Goal: Information Seeking & Learning: Learn about a topic

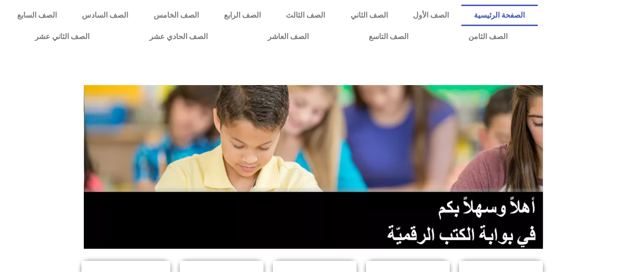
scroll to position [238, 0]
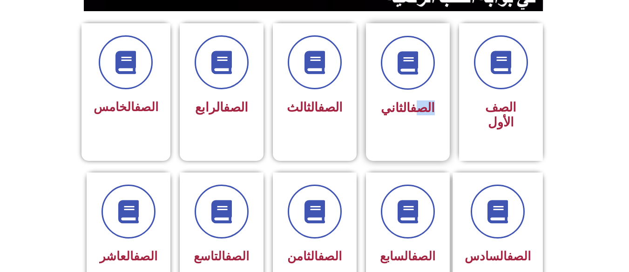
drag, startPoint x: 458, startPoint y: 125, endPoint x: 417, endPoint y: 119, distance: 41.0
click at [417, 119] on div "الصف الأول الصف الثاني الصف الثالث الصف الرابع الصف الخامس" at bounding box center [315, 92] width 466 height 138
click at [417, 119] on div "الصف الثاني" at bounding box center [408, 108] width 59 height 23
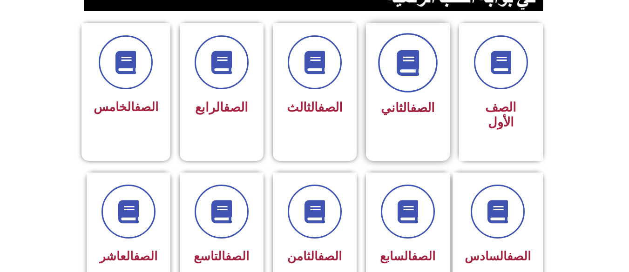
click at [394, 47] on span at bounding box center [408, 63] width 60 height 60
click at [407, 75] on icon at bounding box center [408, 63] width 26 height 26
click at [422, 75] on span at bounding box center [408, 63] width 60 height 60
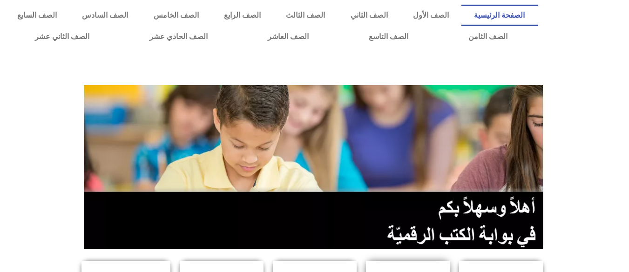
scroll to position [168, 0]
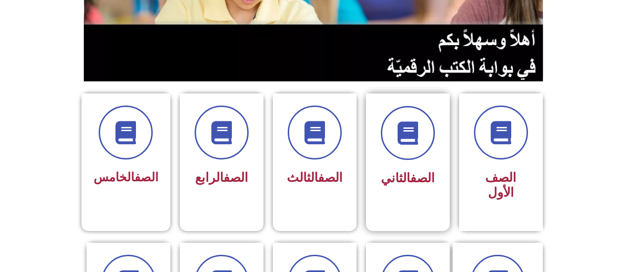
click at [418, 169] on div "الصف الثاني" at bounding box center [408, 178] width 59 height 23
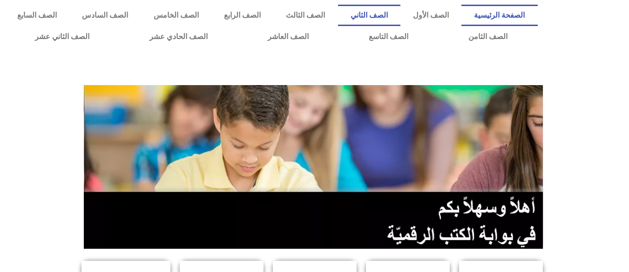
click at [395, 14] on link "الصف الثاني" at bounding box center [369, 15] width 62 height 21
click at [400, 12] on link "الصف الثاني" at bounding box center [369, 15] width 62 height 21
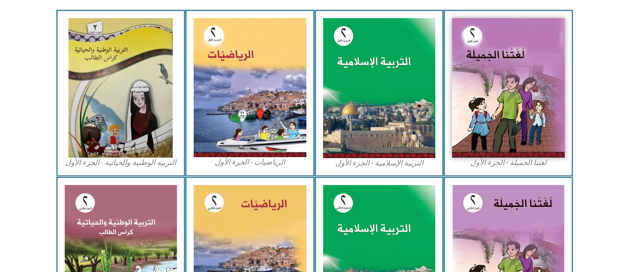
scroll to position [312, 0]
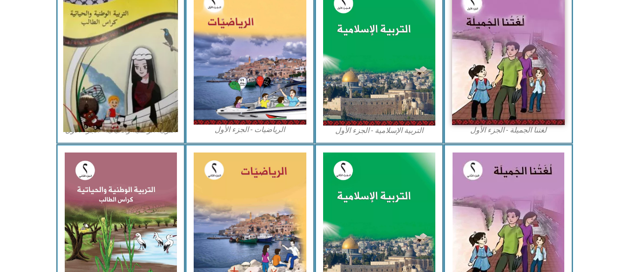
click at [103, 49] on img at bounding box center [120, 56] width 115 height 154
click at [98, 62] on img at bounding box center [120, 56] width 115 height 154
click at [97, 32] on img at bounding box center [120, 56] width 115 height 154
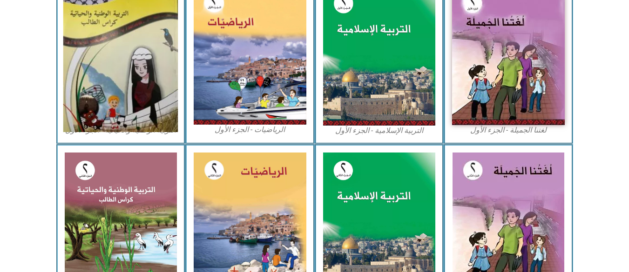
click at [97, 32] on img at bounding box center [120, 56] width 115 height 154
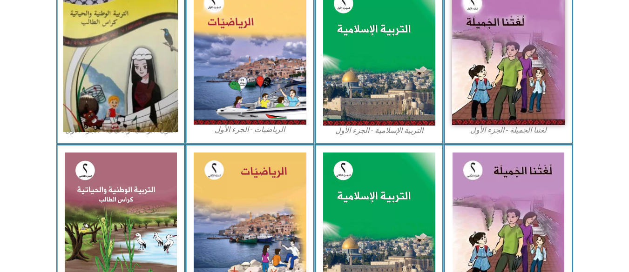
click at [117, 41] on img at bounding box center [120, 56] width 115 height 154
click at [114, 42] on img at bounding box center [120, 56] width 115 height 154
click at [134, 35] on img at bounding box center [120, 56] width 115 height 154
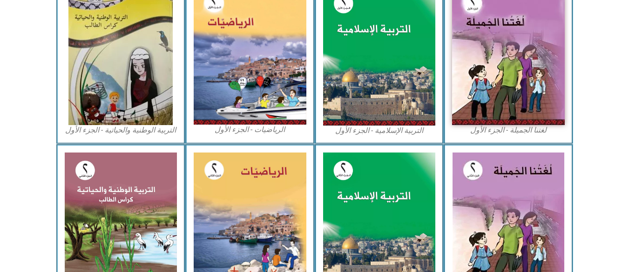
click at [628, 26] on icon at bounding box center [315, 8] width 630 height 63
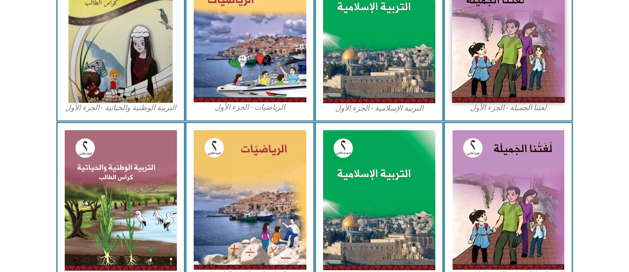
scroll to position [352, 0]
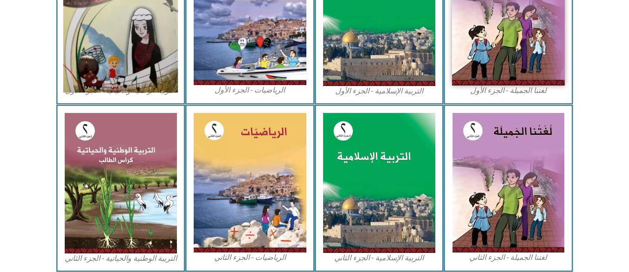
click at [116, 40] on img at bounding box center [120, 16] width 115 height 154
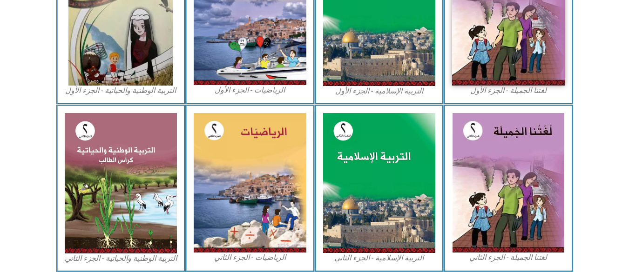
click at [107, 89] on figcaption "التربية الوطنية والحياتية - الجزء الأول​" at bounding box center [121, 91] width 113 height 10
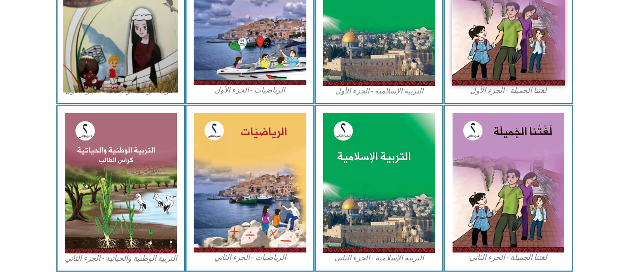
click at [116, 64] on img at bounding box center [120, 16] width 115 height 154
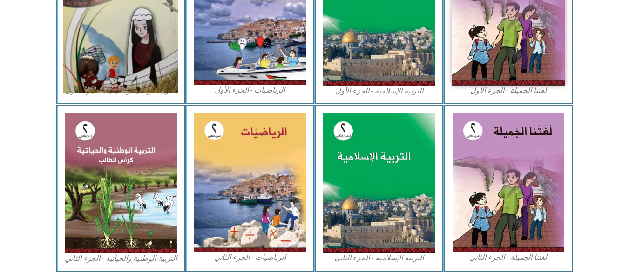
click at [116, 64] on img at bounding box center [120, 16] width 115 height 154
click at [150, 61] on img at bounding box center [120, 16] width 115 height 154
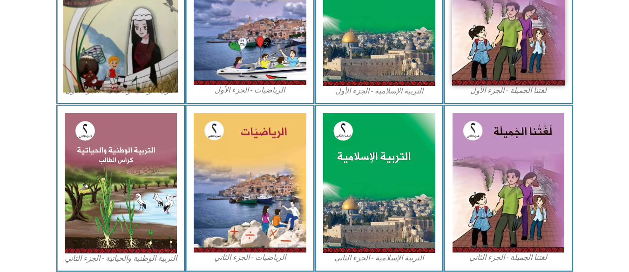
click at [150, 61] on img at bounding box center [120, 16] width 115 height 154
click at [149, 51] on img at bounding box center [120, 16] width 115 height 154
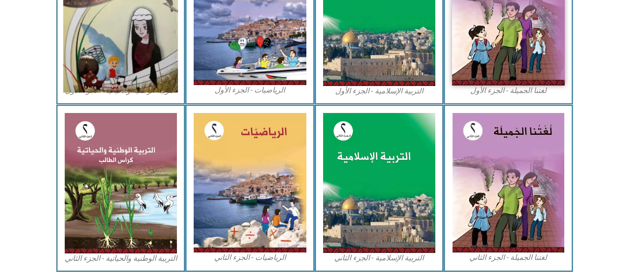
click at [107, 55] on img at bounding box center [120, 16] width 115 height 154
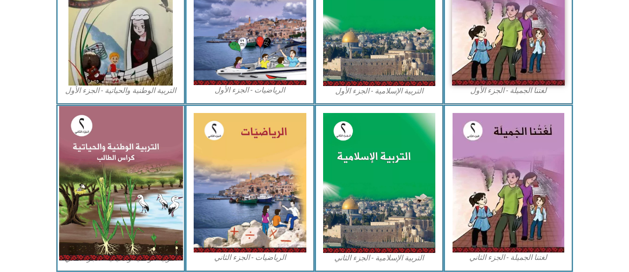
click at [107, 162] on img at bounding box center [121, 183] width 124 height 155
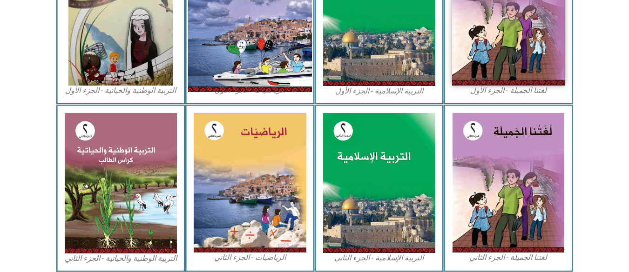
click at [230, 21] on img at bounding box center [250, 15] width 124 height 153
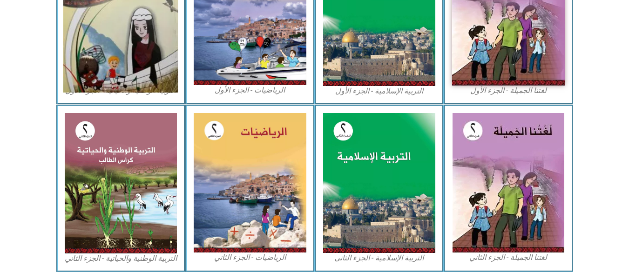
click at [102, 27] on img at bounding box center [120, 16] width 115 height 154
click at [143, 24] on img at bounding box center [120, 16] width 115 height 154
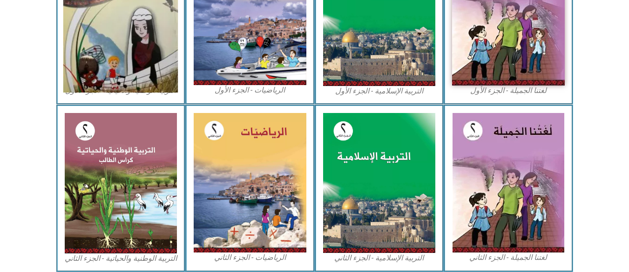
click at [143, 24] on img at bounding box center [120, 16] width 115 height 154
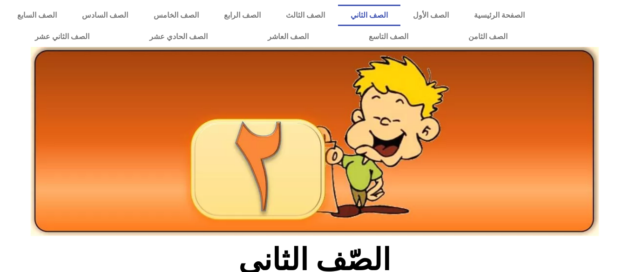
scroll to position [352, 0]
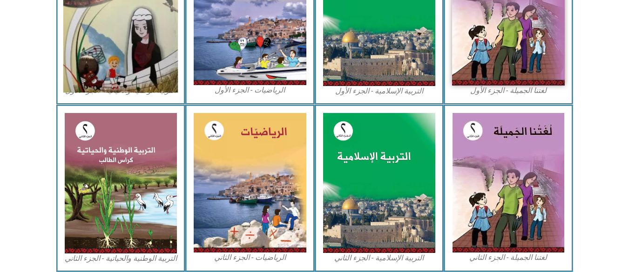
click at [136, 67] on img at bounding box center [120, 16] width 115 height 154
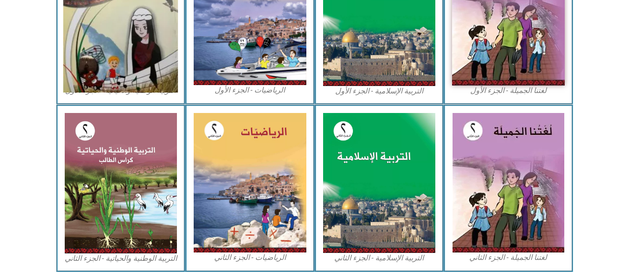
click at [136, 67] on img at bounding box center [120, 16] width 115 height 154
click at [147, 62] on img at bounding box center [120, 16] width 115 height 154
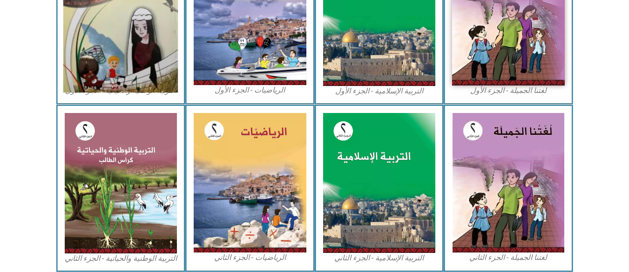
click at [147, 62] on img at bounding box center [120, 16] width 115 height 154
click at [95, 50] on img at bounding box center [120, 16] width 115 height 154
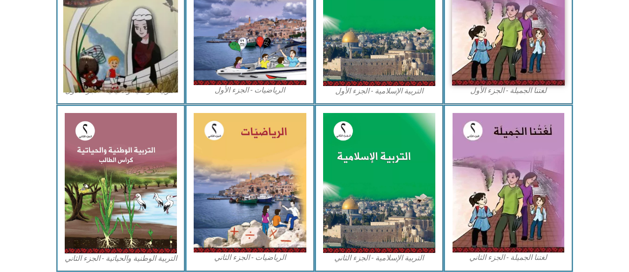
click at [95, 50] on img at bounding box center [120, 16] width 115 height 154
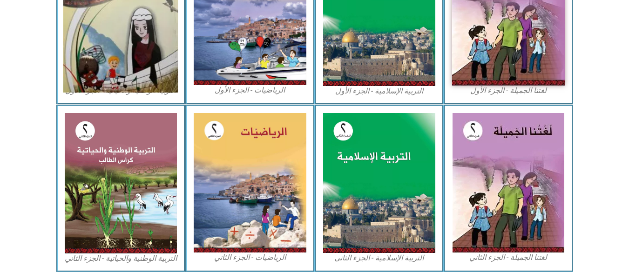
click at [95, 50] on img at bounding box center [120, 16] width 115 height 154
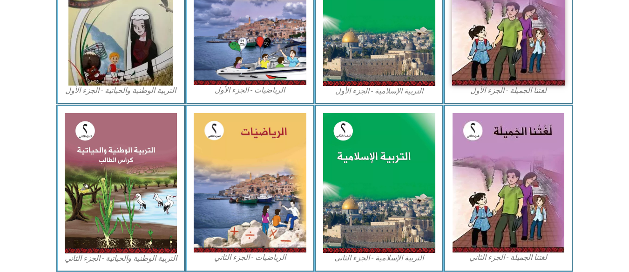
scroll to position [114, 0]
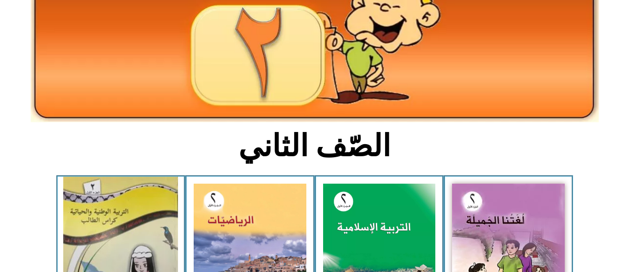
click at [108, 210] on img at bounding box center [120, 254] width 115 height 154
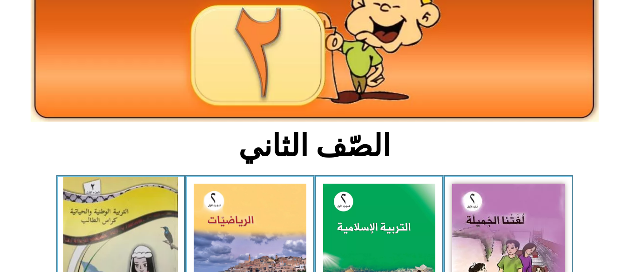
click at [108, 210] on img at bounding box center [120, 254] width 115 height 154
click at [71, 236] on img at bounding box center [120, 254] width 115 height 154
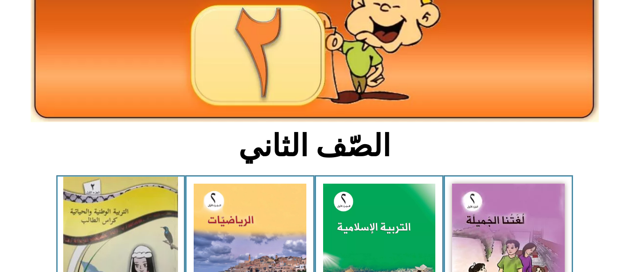
click at [71, 236] on img at bounding box center [120, 254] width 115 height 154
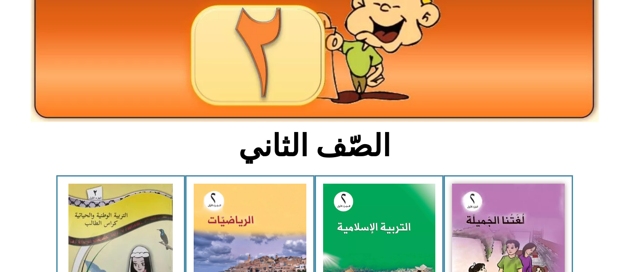
scroll to position [352, 0]
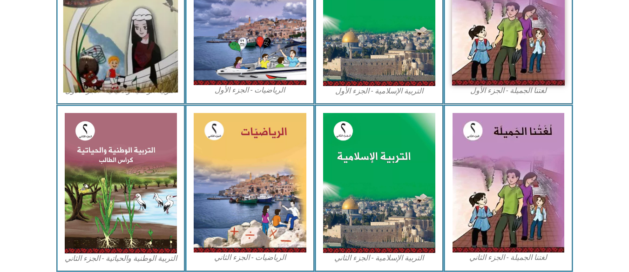
click at [105, 68] on img at bounding box center [120, 16] width 115 height 154
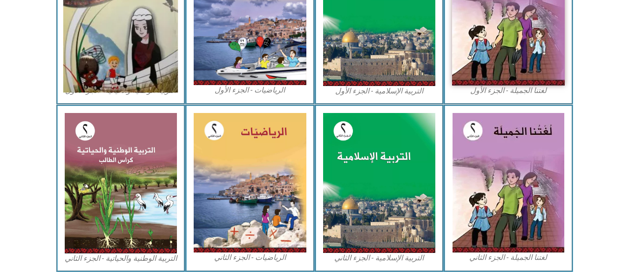
click at [105, 68] on img at bounding box center [120, 16] width 115 height 154
click at [108, 49] on img at bounding box center [120, 16] width 115 height 154
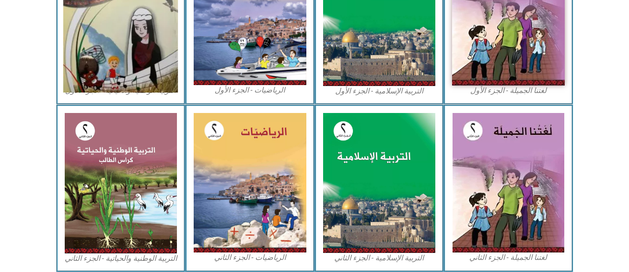
click at [108, 49] on img at bounding box center [120, 16] width 115 height 154
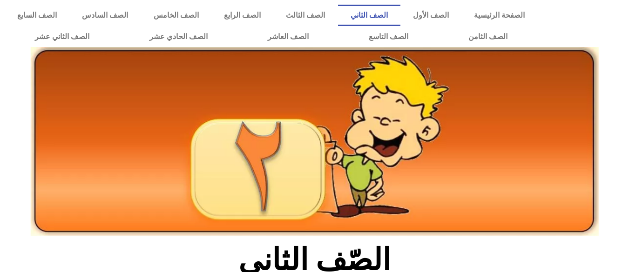
scroll to position [238, 0]
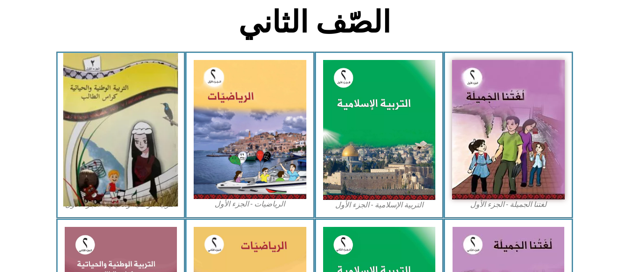
click at [124, 151] on img at bounding box center [120, 130] width 115 height 154
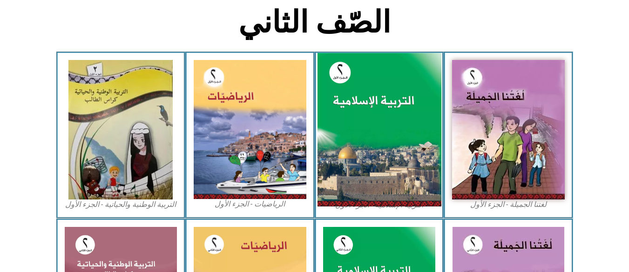
click at [420, 87] on img at bounding box center [379, 130] width 124 height 154
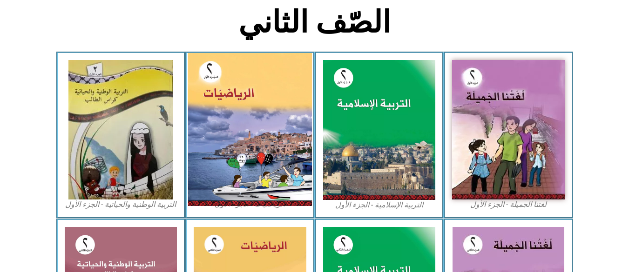
click at [253, 103] on img at bounding box center [250, 129] width 124 height 153
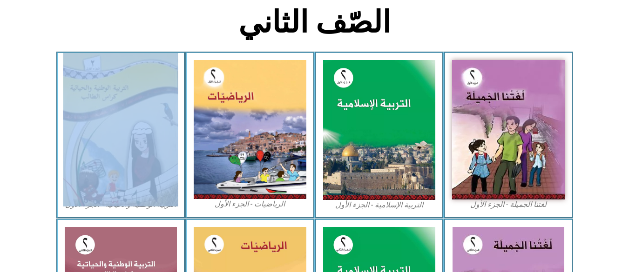
drag, startPoint x: 67, startPoint y: 89, endPoint x: 139, endPoint y: 117, distance: 77.4
click at [139, 117] on figure "التربية الوطنية والحياتية - الجزء الأول​" at bounding box center [121, 135] width 113 height 150
click at [139, 117] on img at bounding box center [120, 130] width 115 height 154
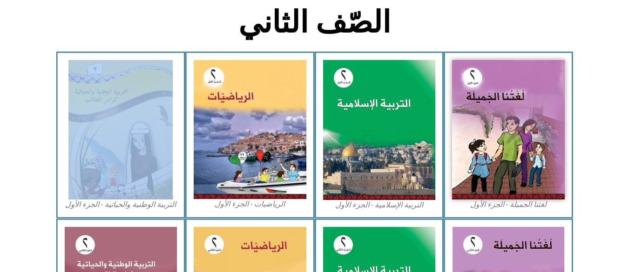
click at [39, 135] on section "لغتنا الجميلة - الجزء الأول​ التربية [DEMOGRAPHIC_DATA] - الجزء الأول الرياضيات…" at bounding box center [314, 135] width 629 height 167
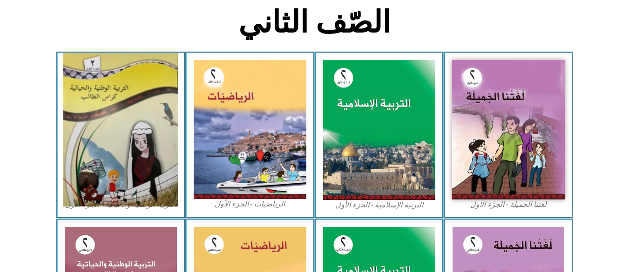
click at [95, 135] on img at bounding box center [120, 130] width 115 height 154
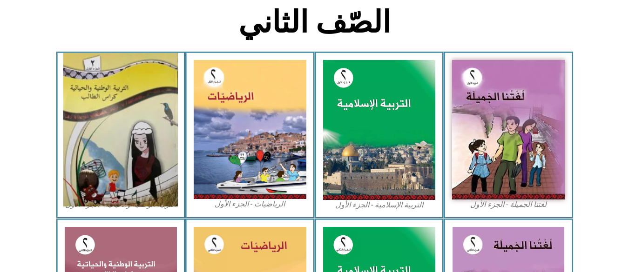
click at [93, 135] on img at bounding box center [120, 130] width 115 height 154
click at [105, 136] on img at bounding box center [120, 130] width 115 height 154
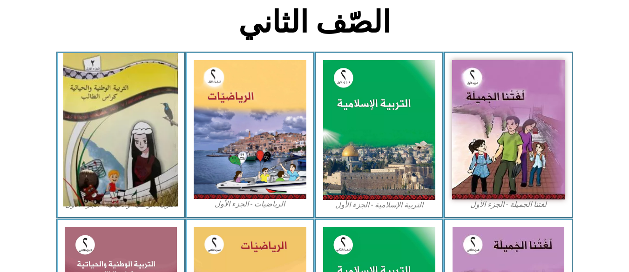
click at [105, 136] on img at bounding box center [120, 130] width 115 height 154
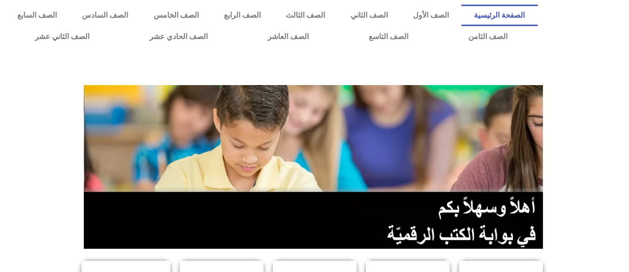
scroll to position [238, 0]
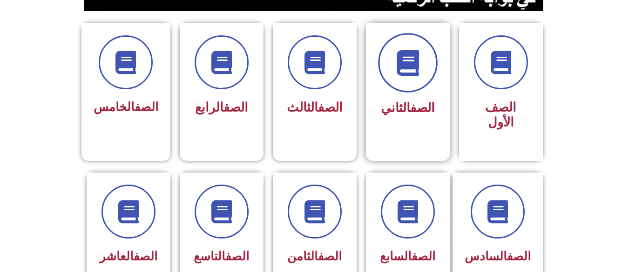
click at [390, 81] on span at bounding box center [408, 63] width 60 height 60
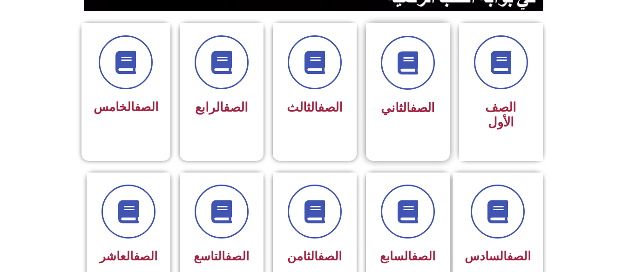
click at [415, 109] on link "الصف" at bounding box center [422, 108] width 25 height 15
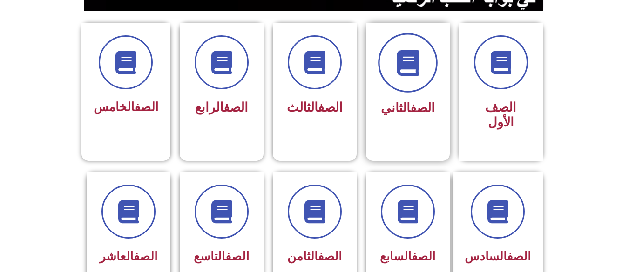
click at [411, 49] on span at bounding box center [408, 63] width 60 height 60
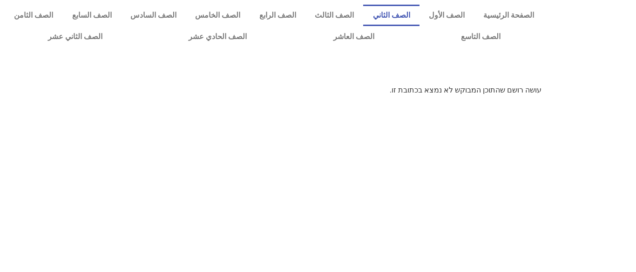
click at [401, 9] on link "الصف الثاني" at bounding box center [391, 15] width 56 height 21
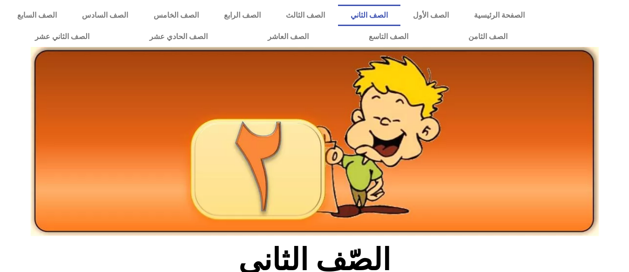
scroll to position [238, 0]
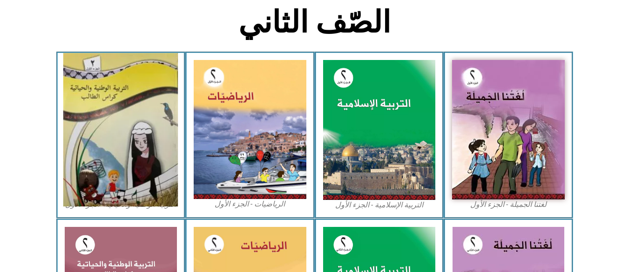
click at [138, 119] on img at bounding box center [120, 130] width 115 height 154
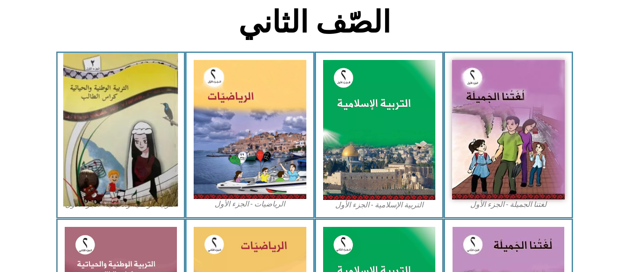
click at [138, 119] on img at bounding box center [120, 130] width 115 height 154
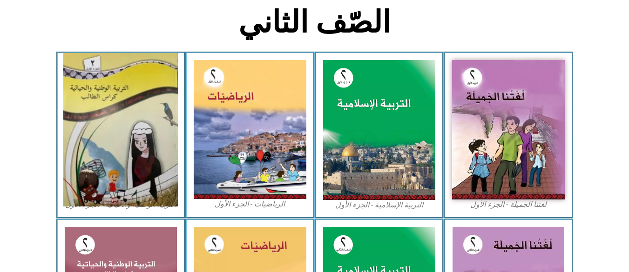
click at [137, 134] on img at bounding box center [120, 130] width 115 height 154
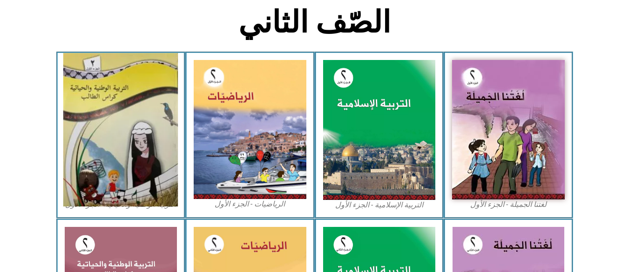
click at [137, 134] on img at bounding box center [120, 130] width 115 height 154
click at [128, 136] on img at bounding box center [120, 130] width 115 height 154
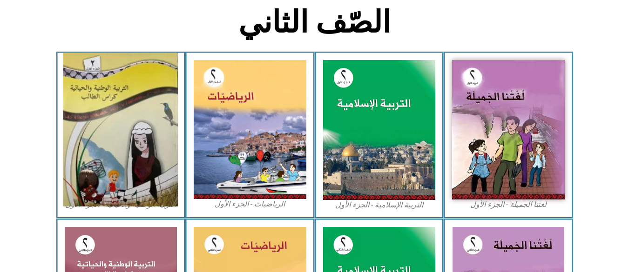
click at [128, 136] on img at bounding box center [120, 130] width 115 height 154
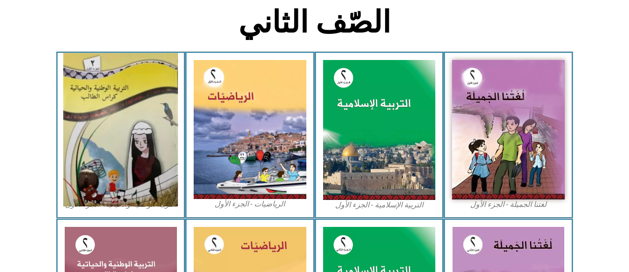
click at [128, 136] on img at bounding box center [120, 130] width 115 height 154
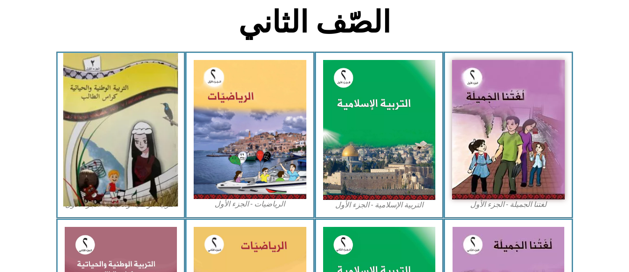
click at [128, 136] on img at bounding box center [120, 130] width 115 height 154
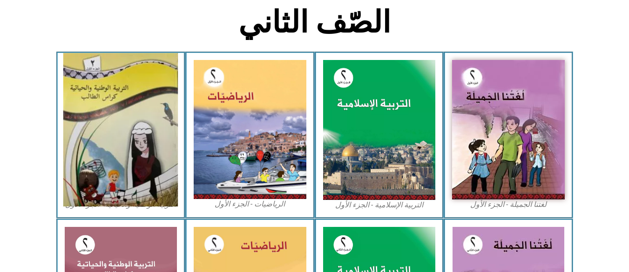
click at [128, 136] on img at bounding box center [120, 130] width 115 height 154
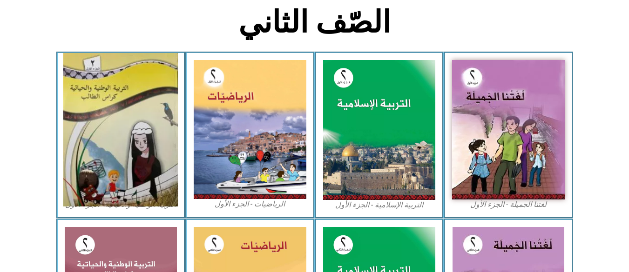
click at [128, 136] on img at bounding box center [120, 130] width 115 height 154
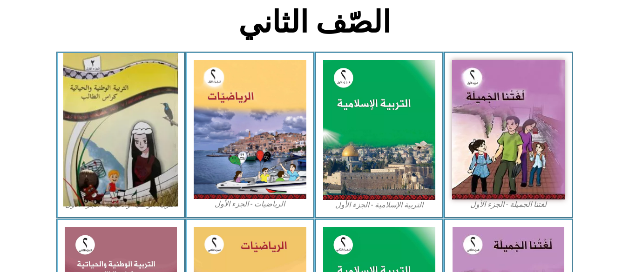
click at [128, 136] on img at bounding box center [120, 130] width 115 height 154
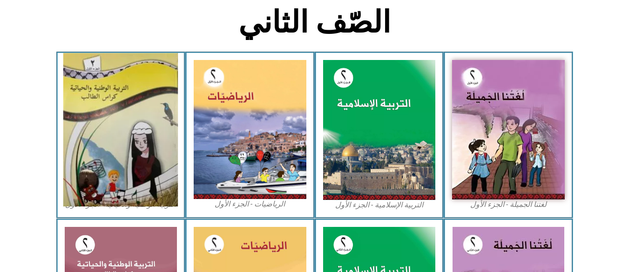
click at [128, 136] on img at bounding box center [120, 130] width 115 height 154
